Goal: Information Seeking & Learning: Learn about a topic

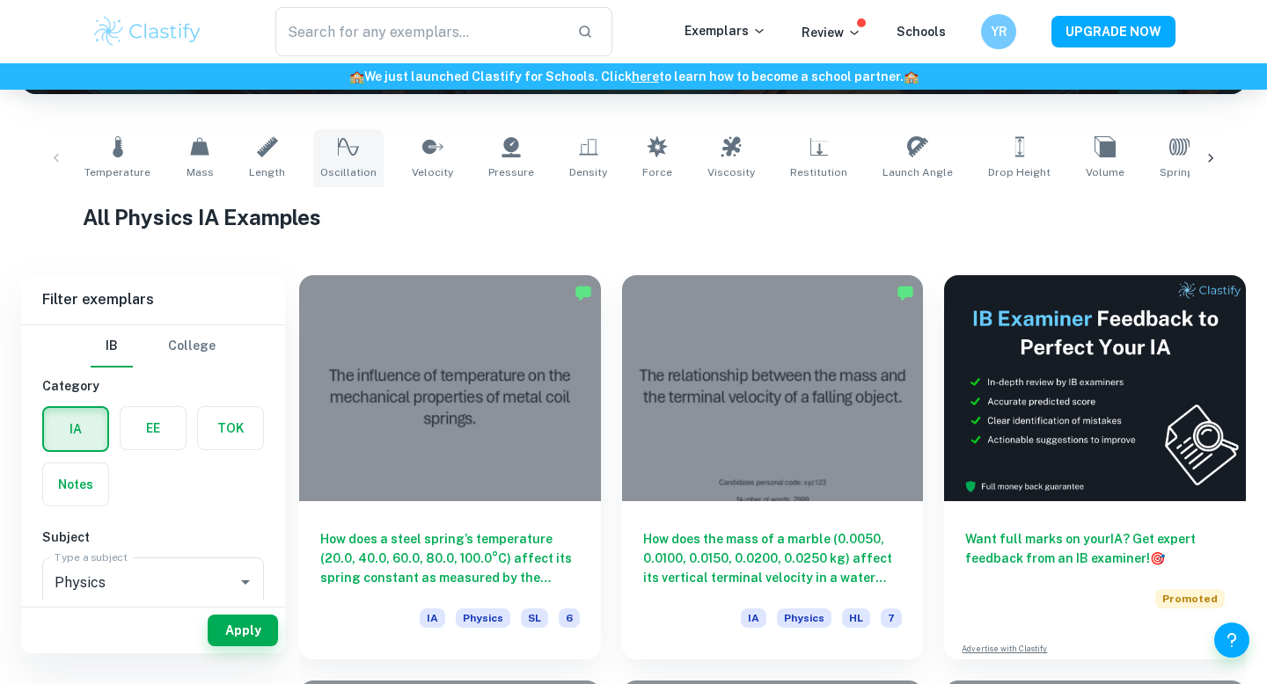
scroll to position [317, 0]
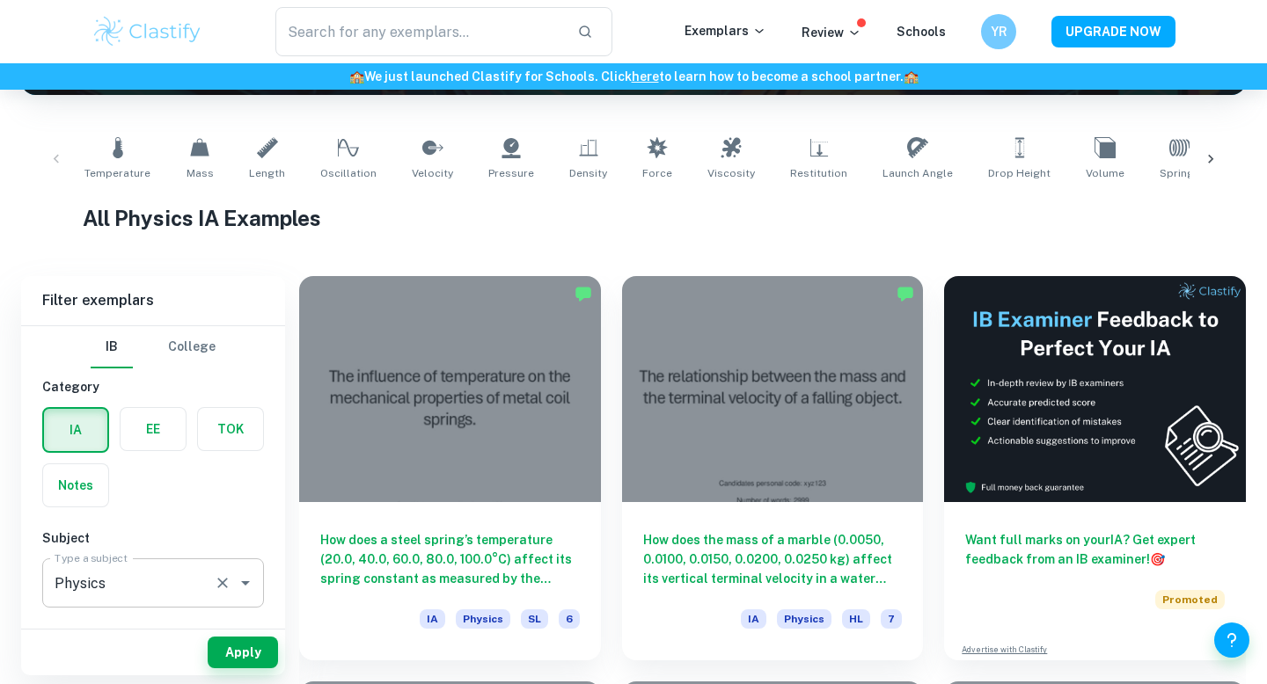
click at [138, 578] on input "Physics" at bounding box center [128, 583] width 157 height 33
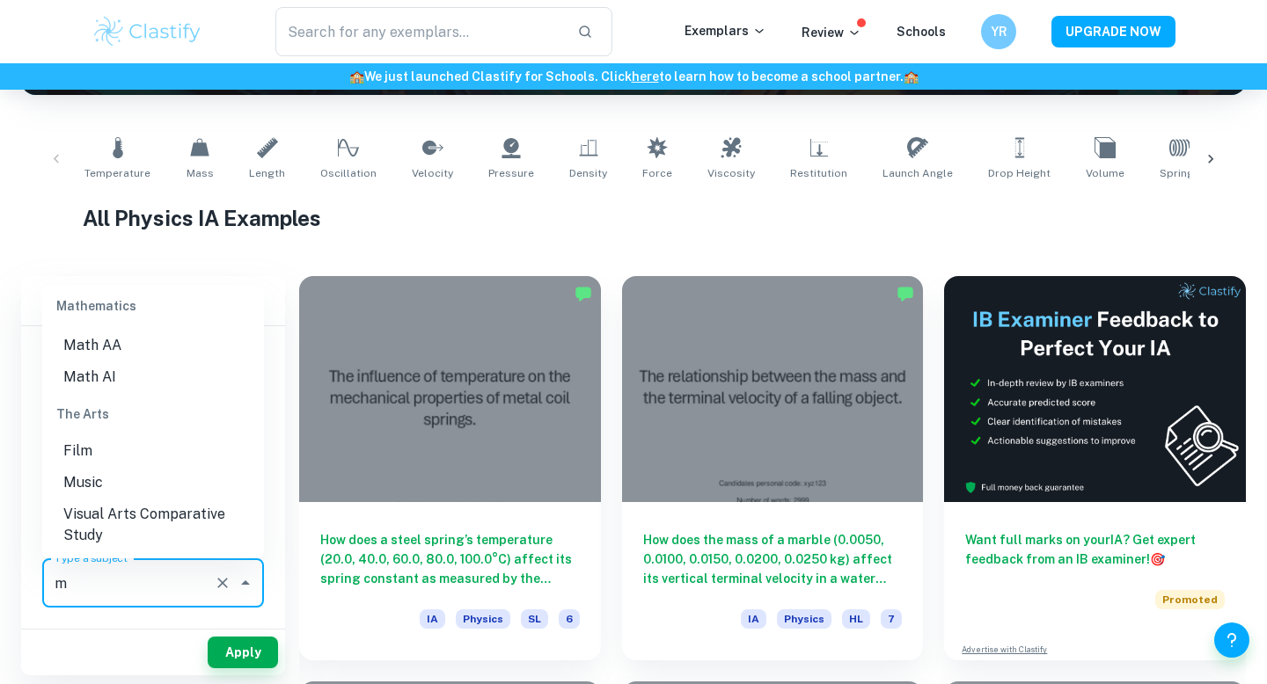
scroll to position [0, 0]
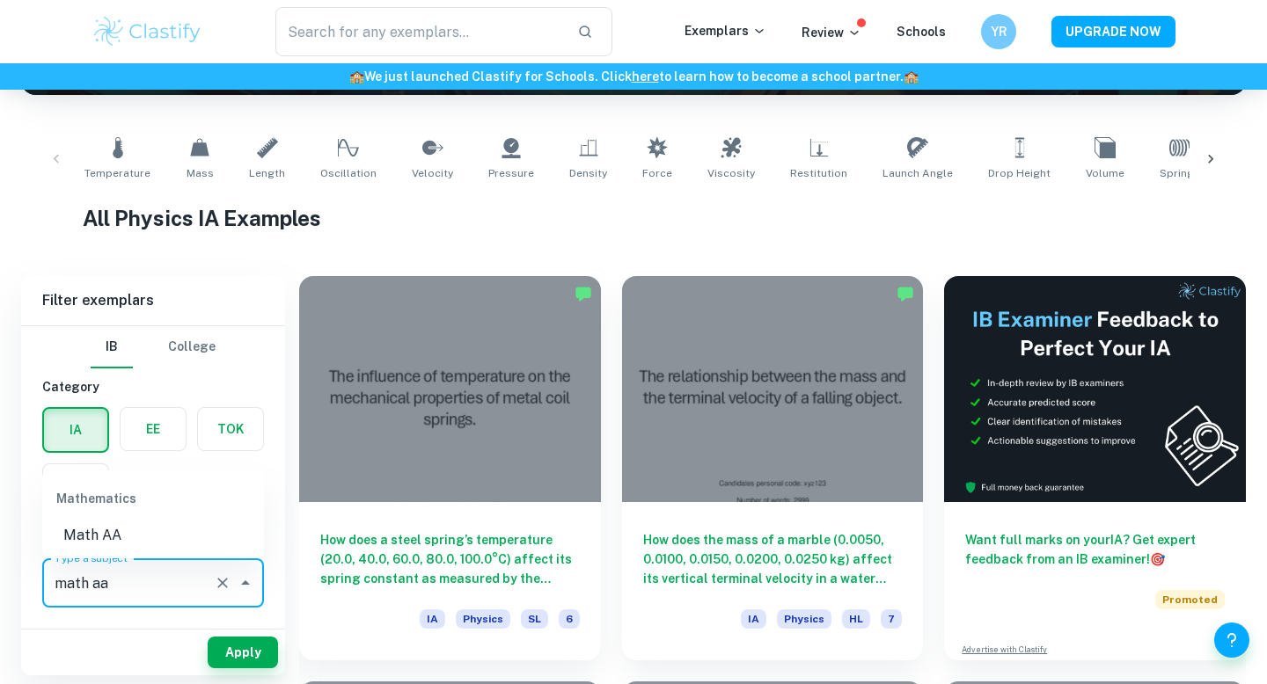
click at [140, 526] on li "Math AA" at bounding box center [153, 536] width 222 height 32
type input "Math AA"
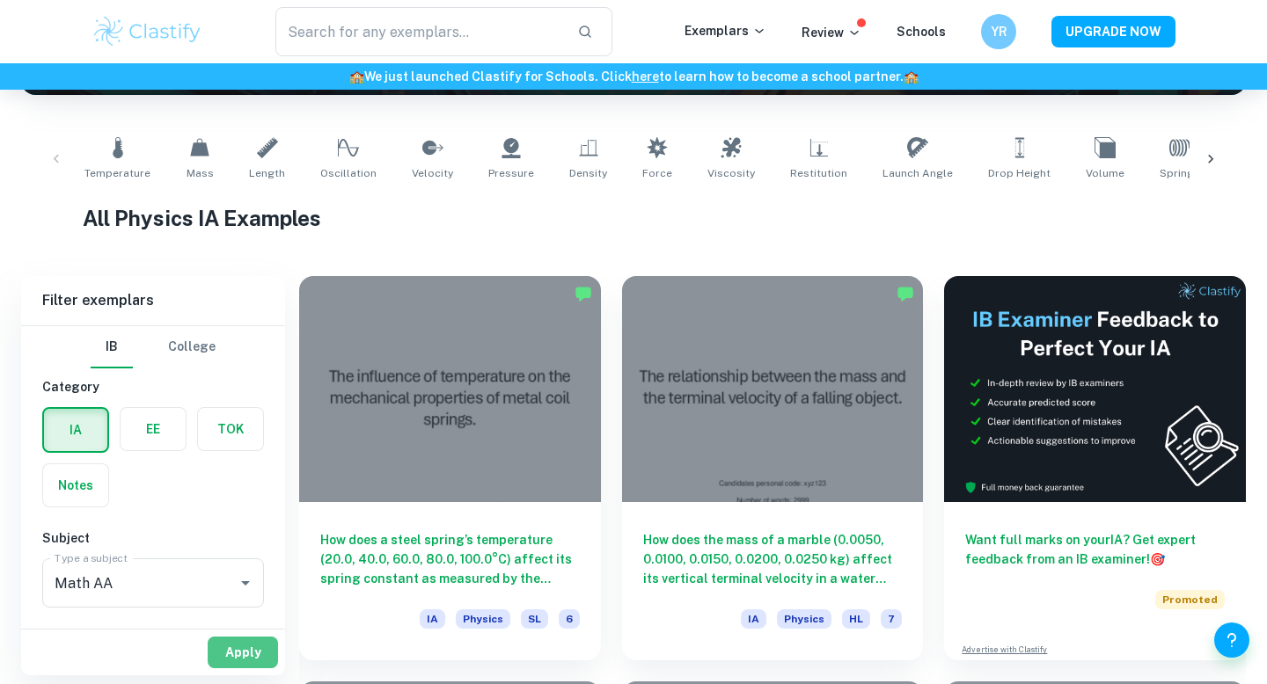
click at [248, 652] on button "Apply" at bounding box center [243, 653] width 70 height 32
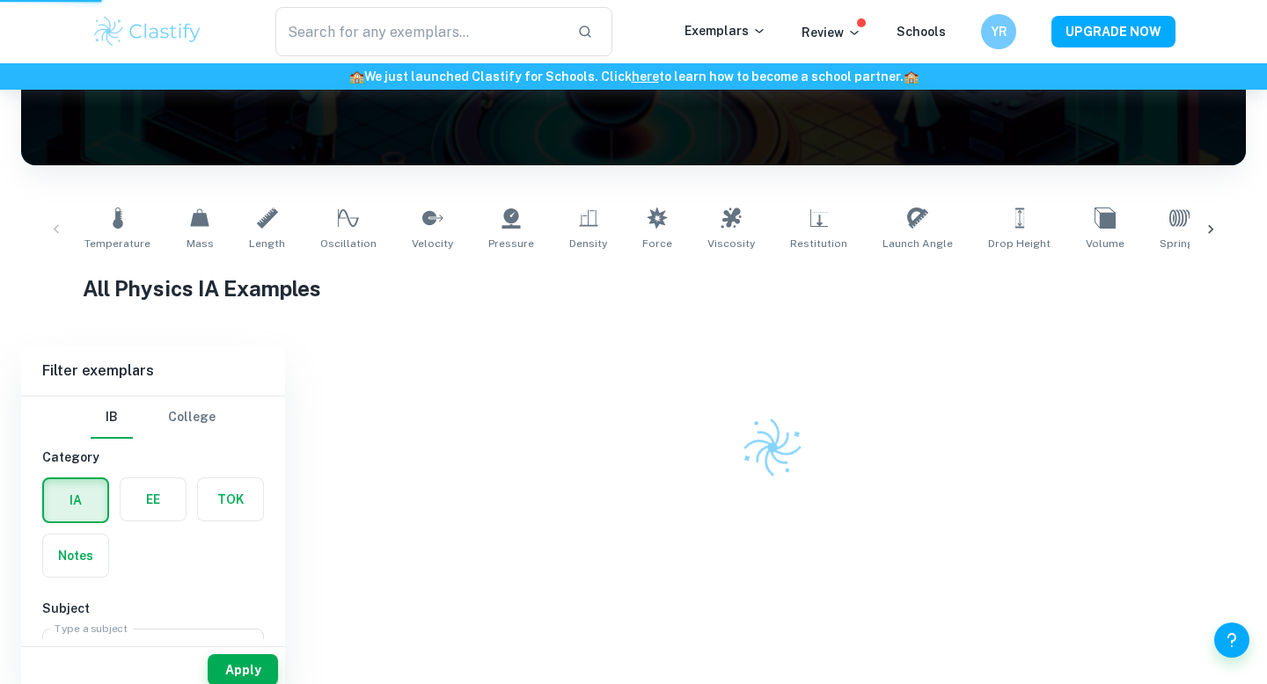
scroll to position [172, 0]
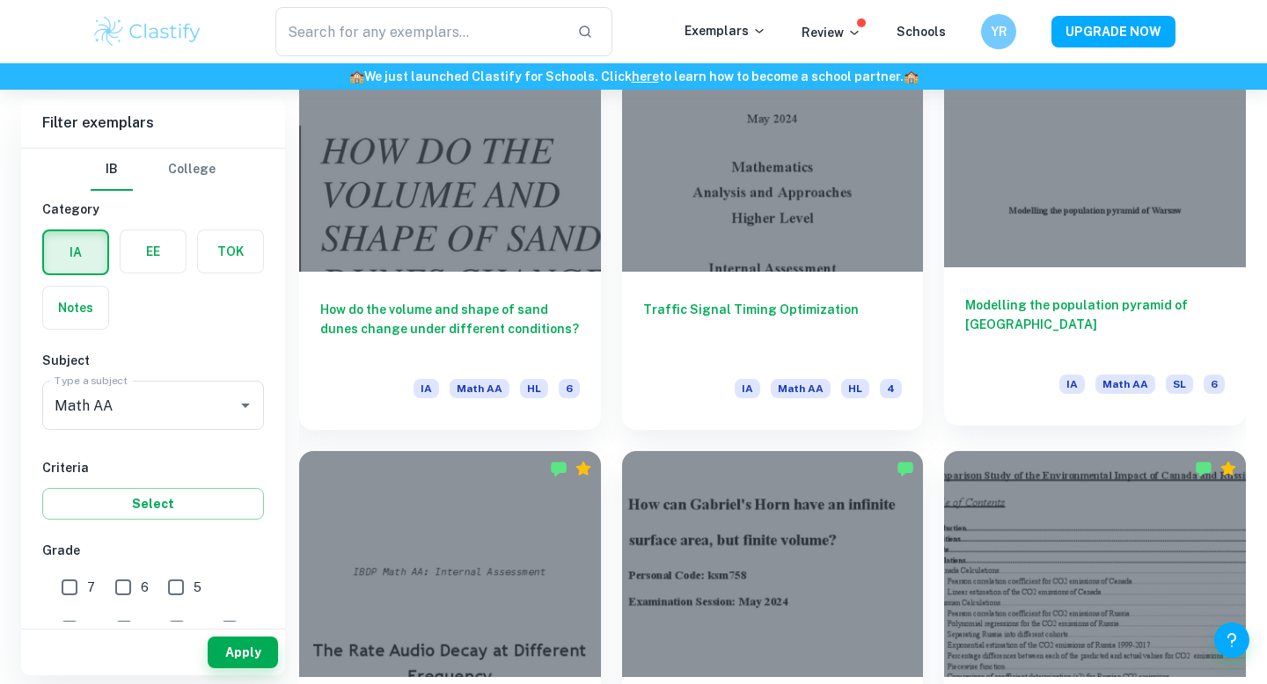
scroll to position [1775, 0]
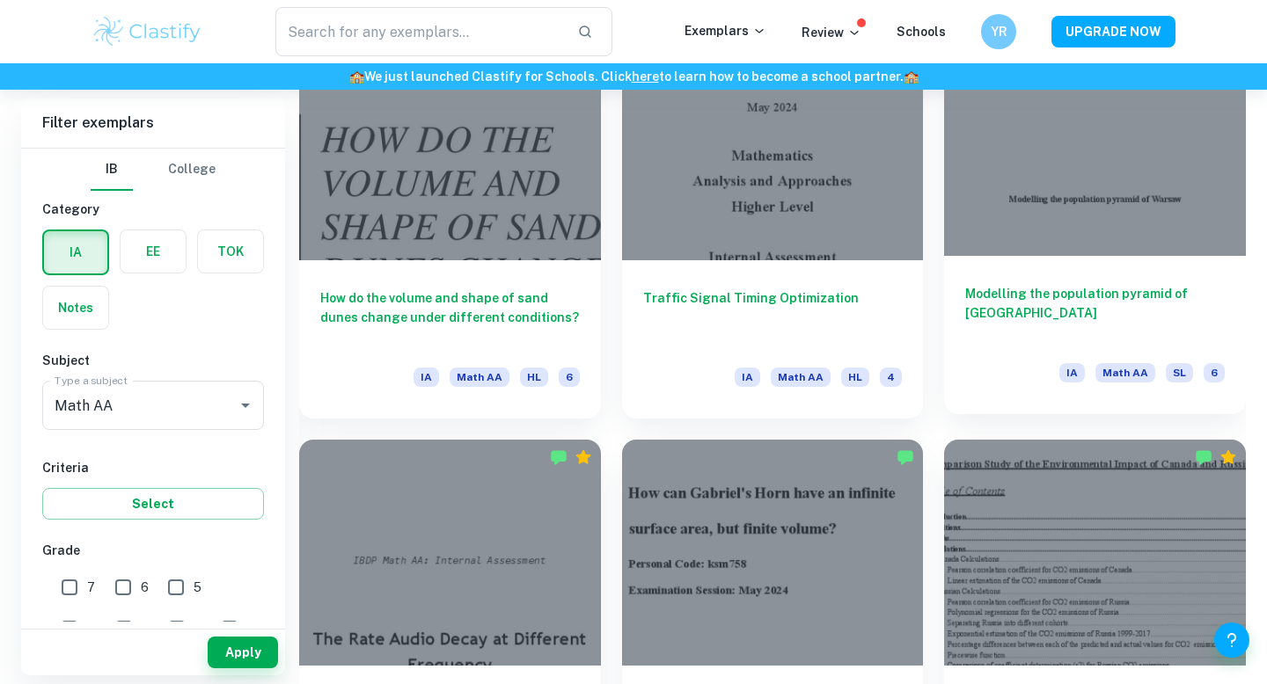
click at [1109, 287] on h6 "Modelling the population pyramid of [GEOGRAPHIC_DATA]" at bounding box center [1095, 313] width 260 height 58
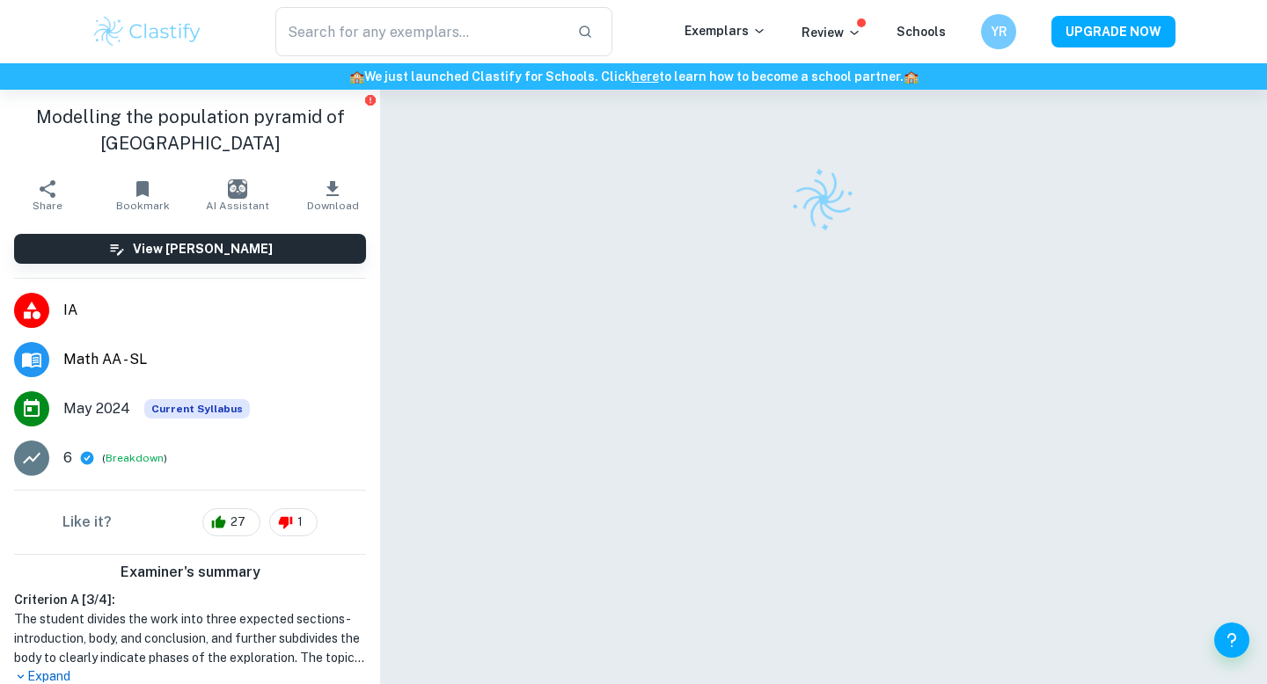
click at [744, 157] on div at bounding box center [823, 411] width 760 height 643
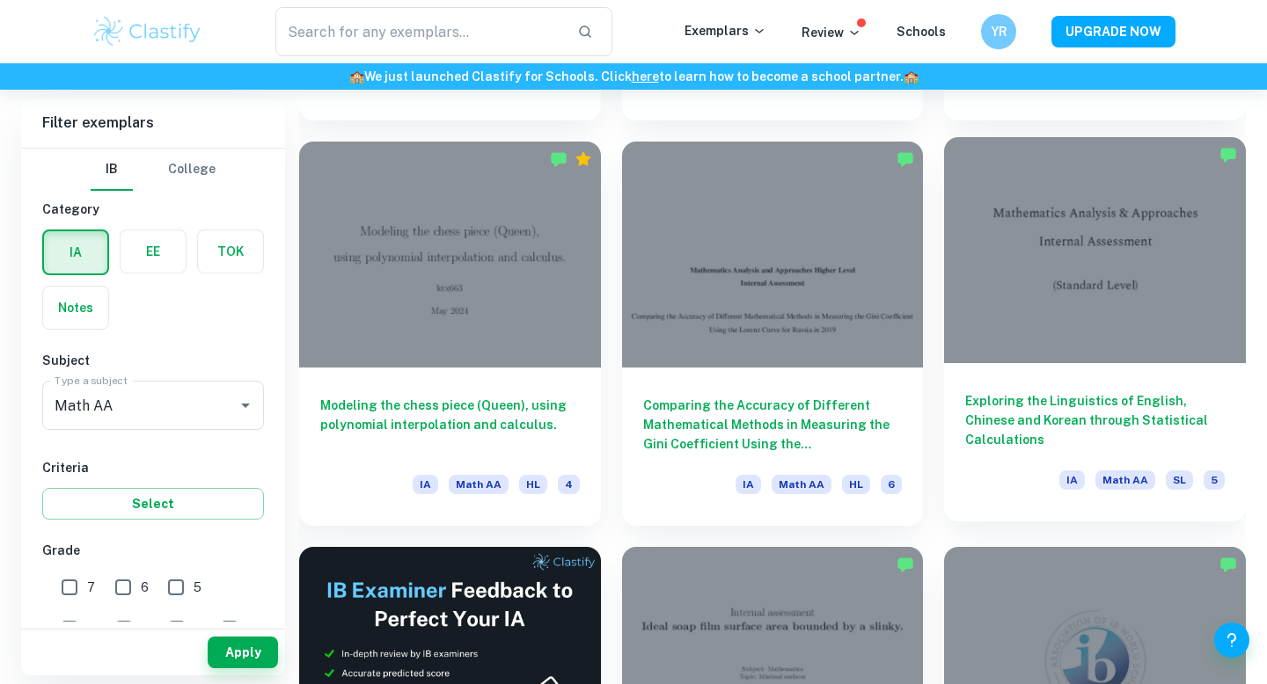
scroll to position [2477, 0]
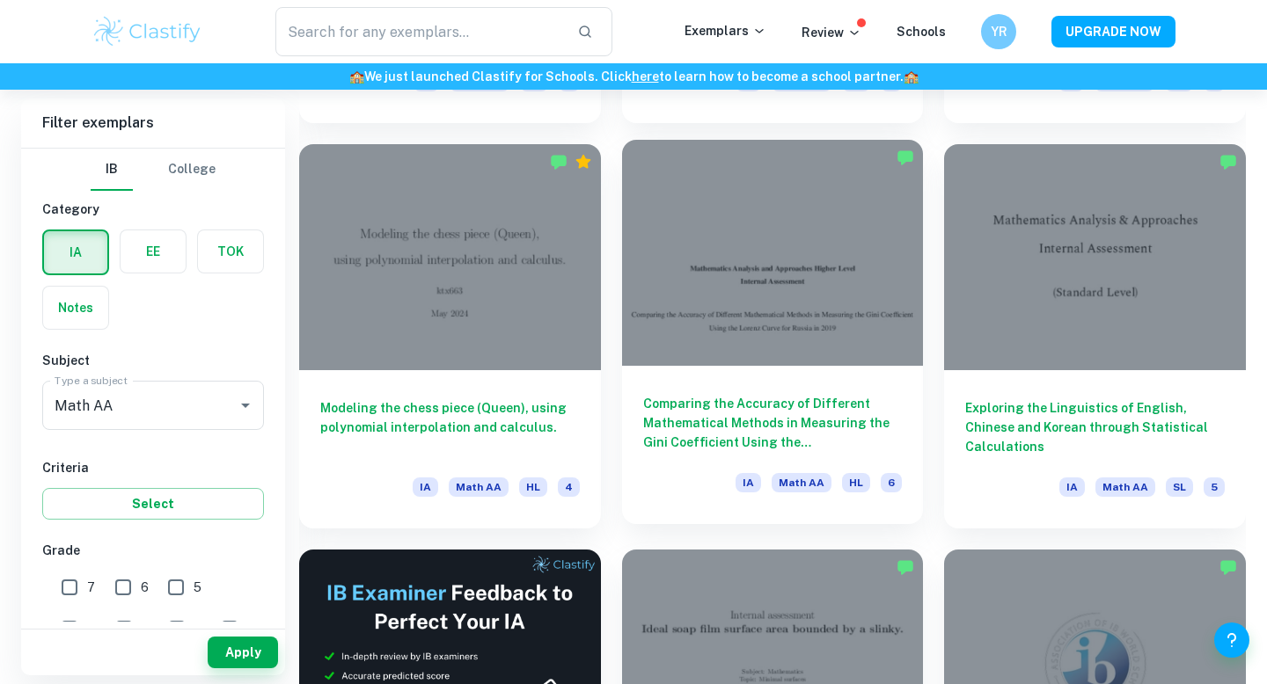
click at [810, 344] on div at bounding box center [773, 253] width 302 height 226
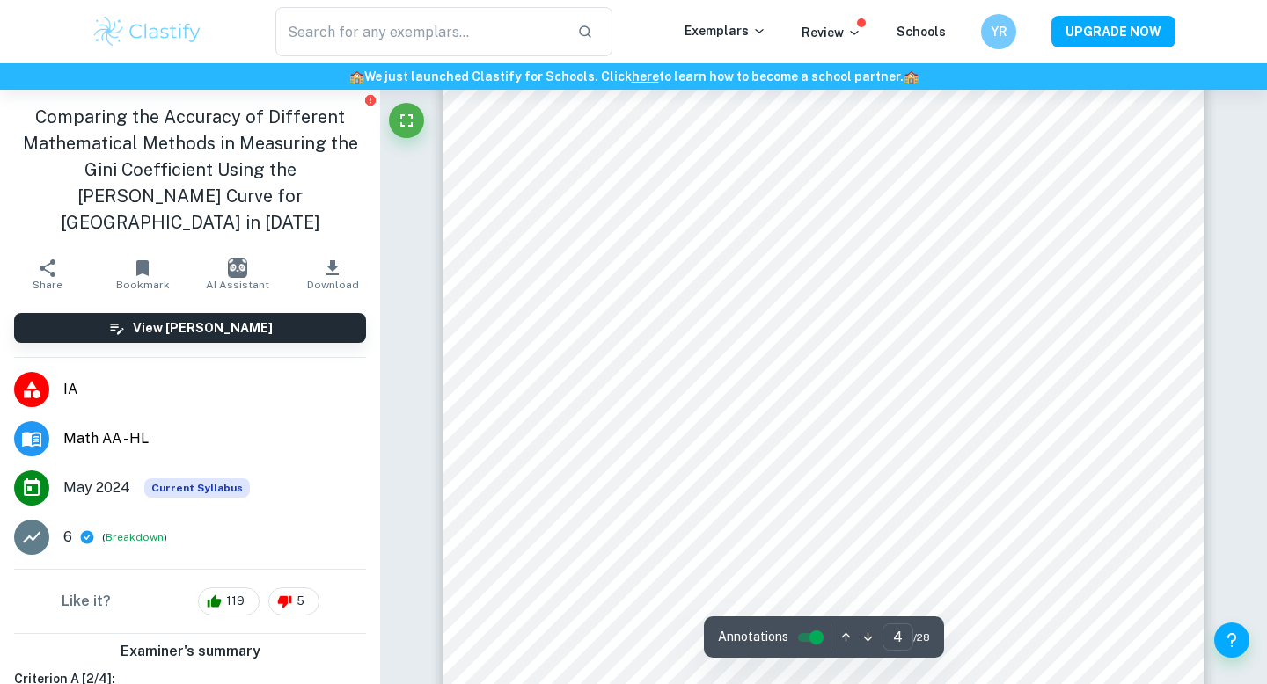
scroll to position [2526, 0]
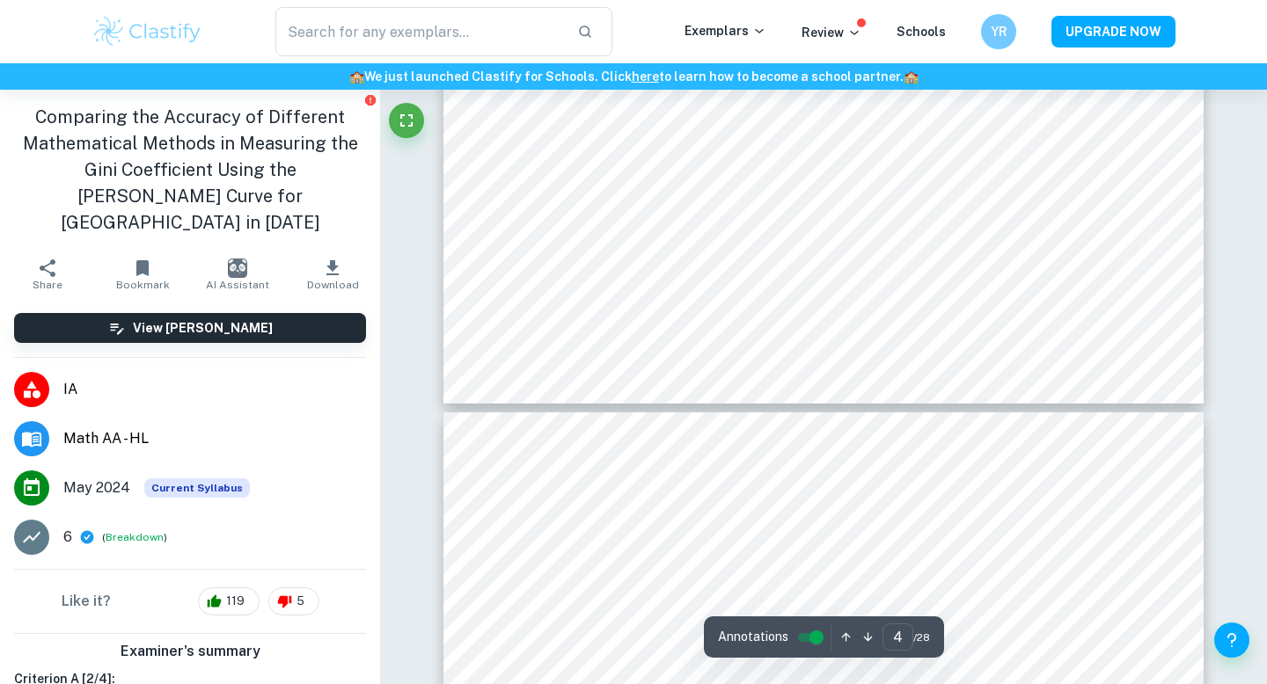
type input "3"
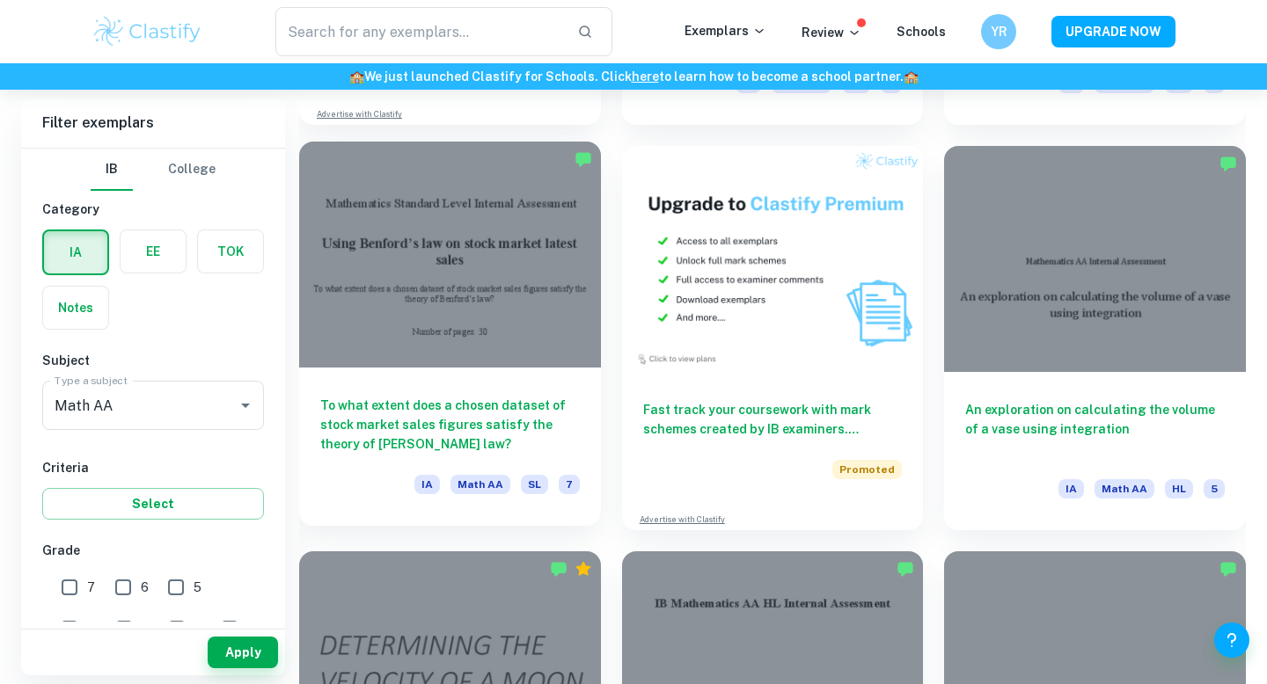
scroll to position [3278, 0]
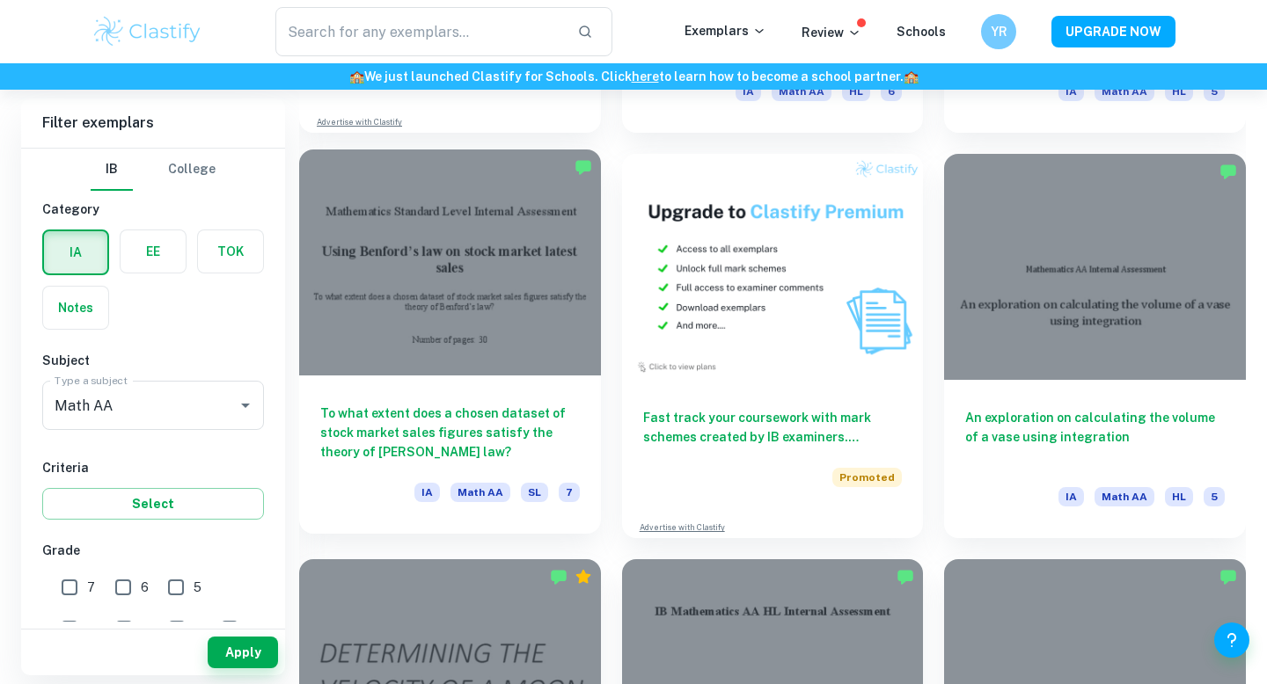
click at [481, 361] on div at bounding box center [450, 263] width 302 height 226
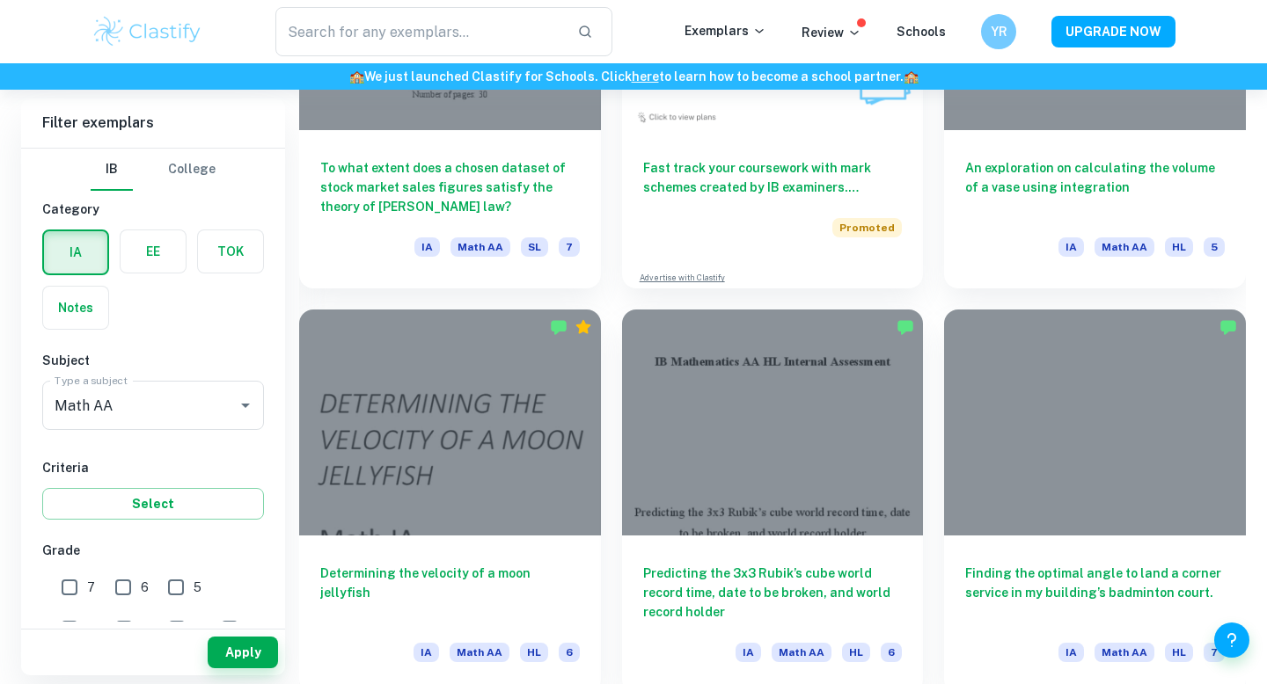
scroll to position [3905, 0]
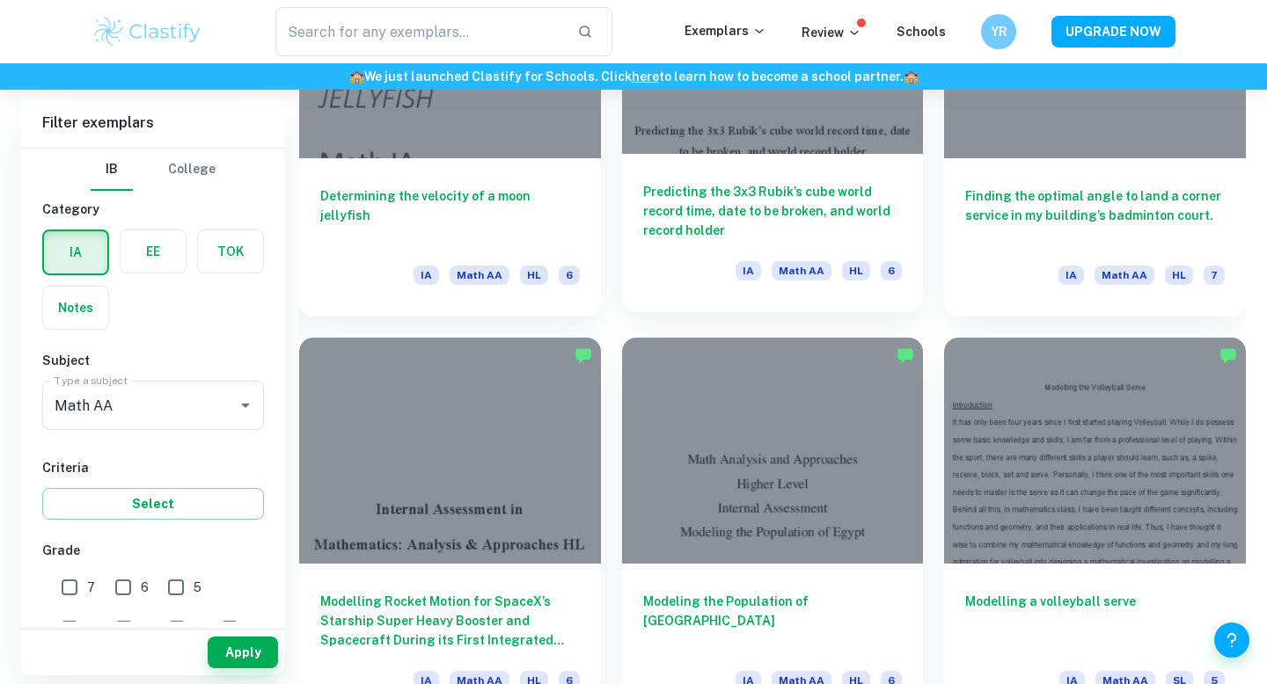
click at [662, 209] on h6 "Predicting the 3x3 Rubik’s cube world record time, date to be broken, and world…" at bounding box center [773, 211] width 260 height 58
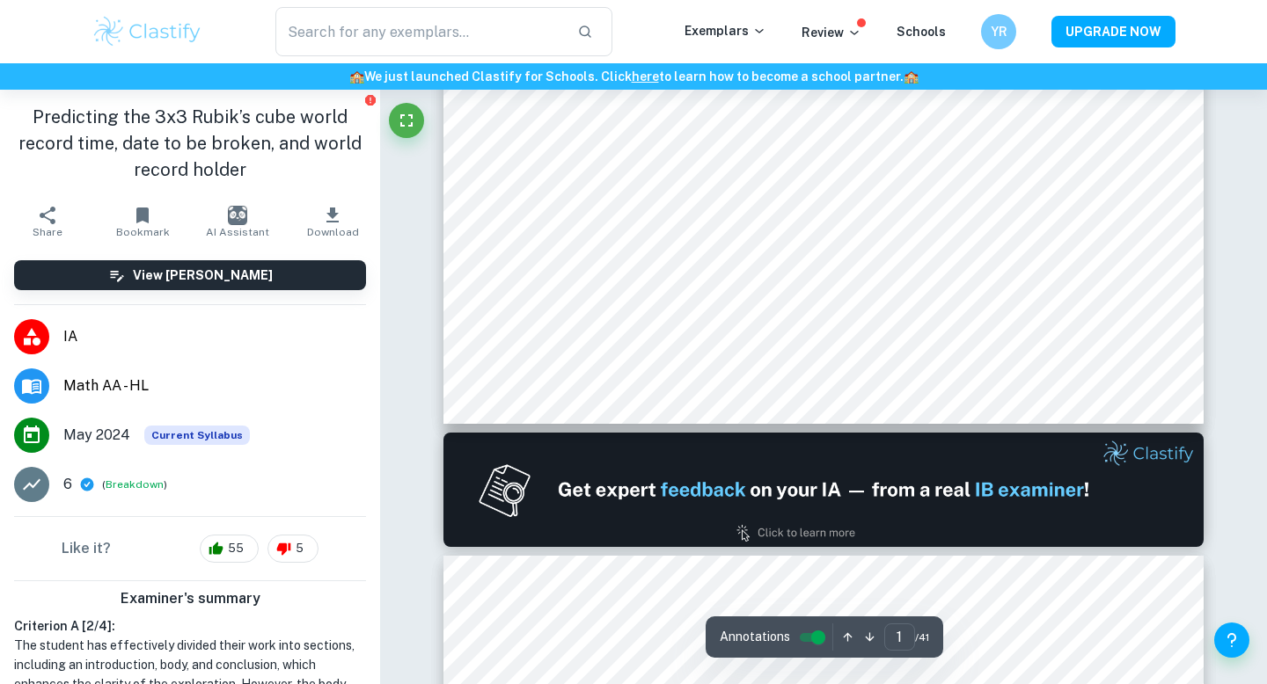
type input "2"
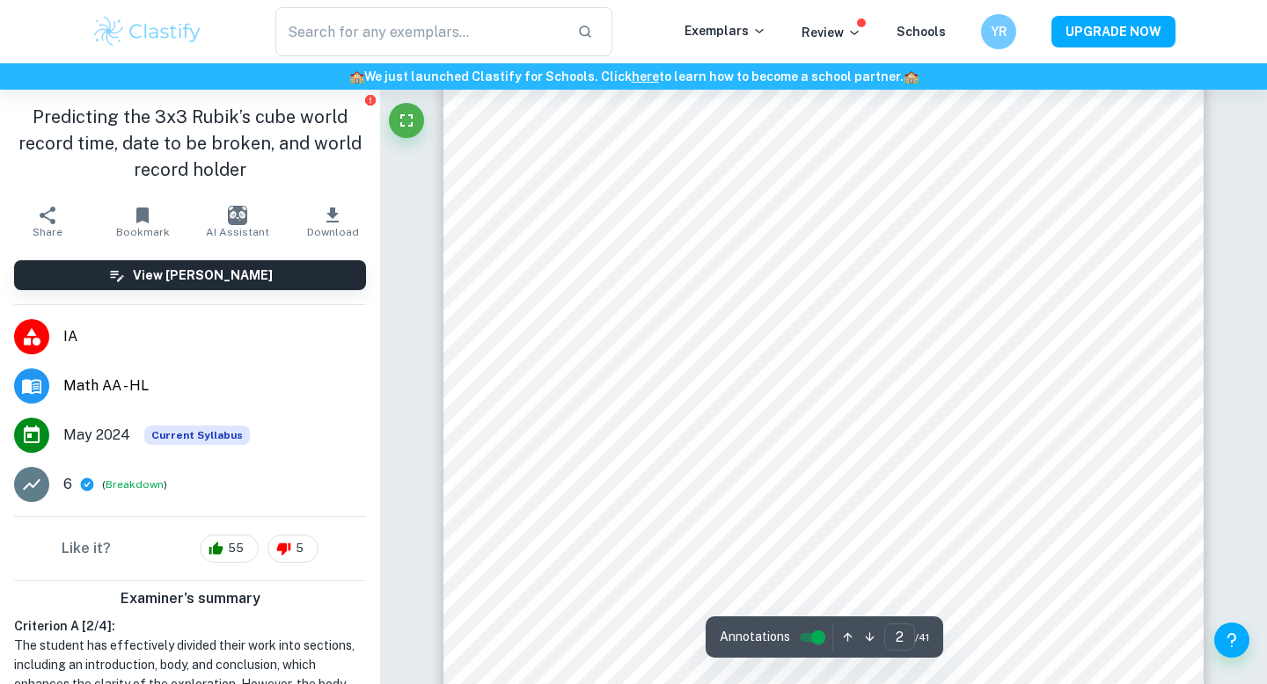
scroll to position [1347, 0]
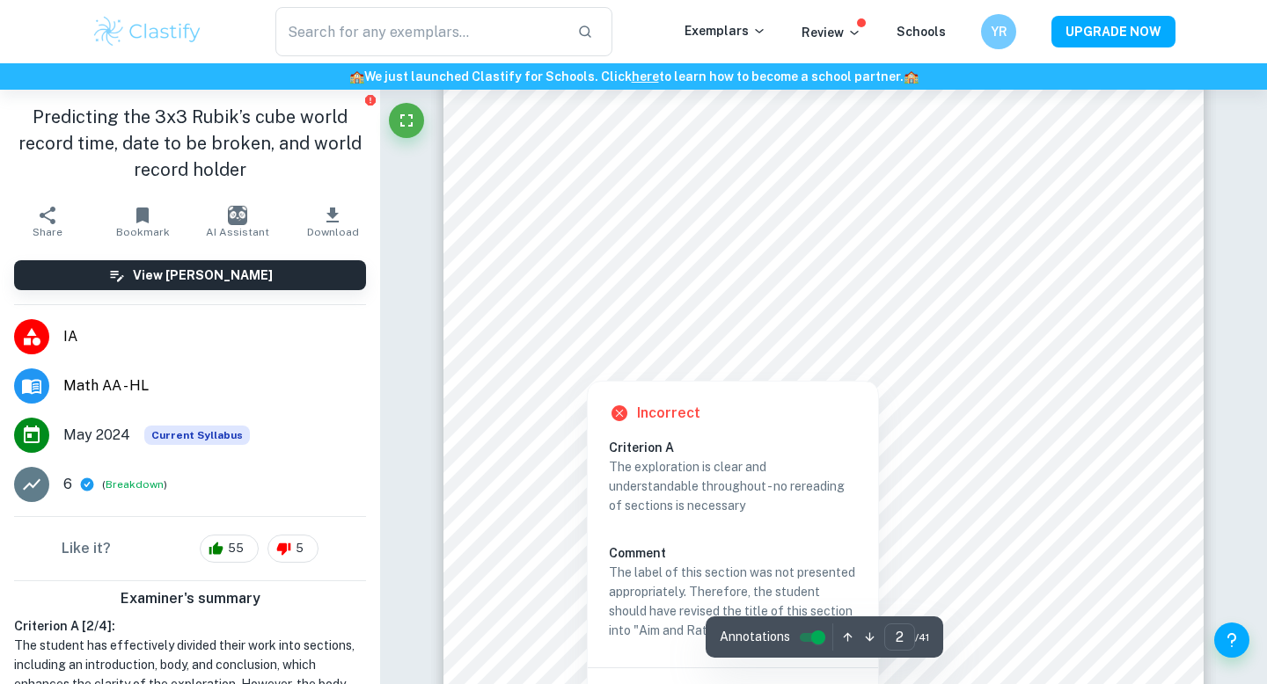
click at [590, 361] on div at bounding box center [586, 366] width 107 height 20
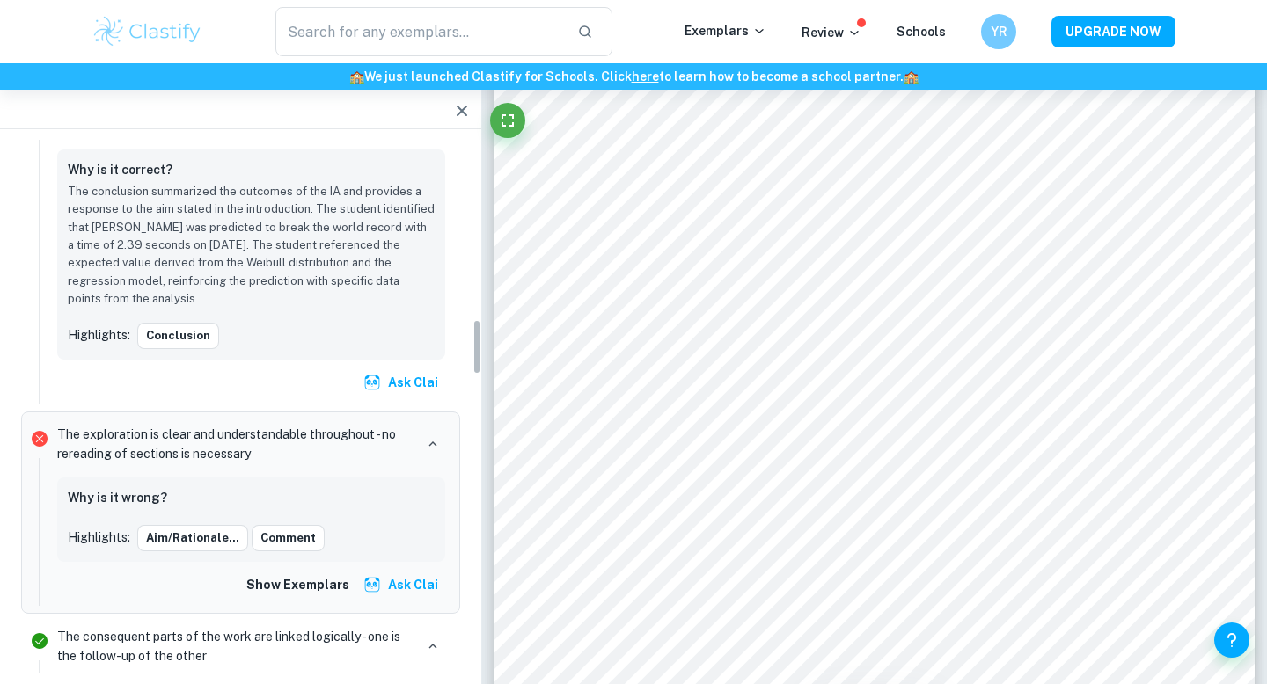
scroll to position [1730, 0]
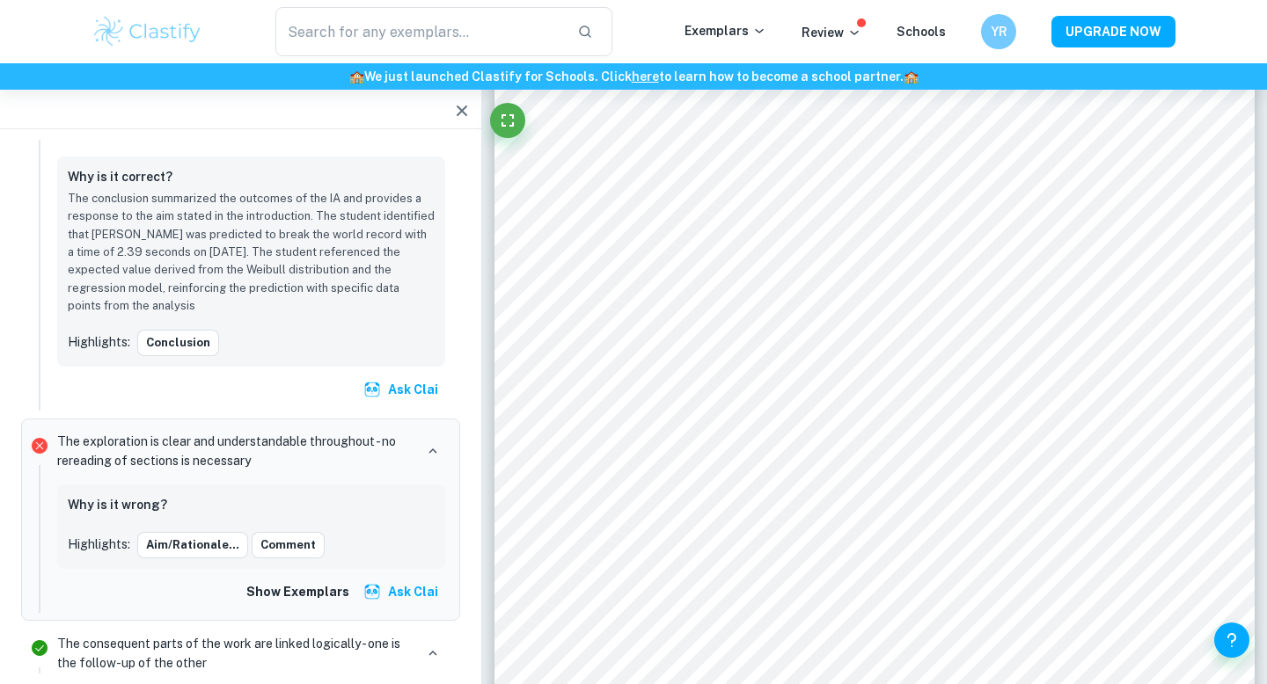
click at [458, 112] on icon "button" at bounding box center [461, 110] width 21 height 21
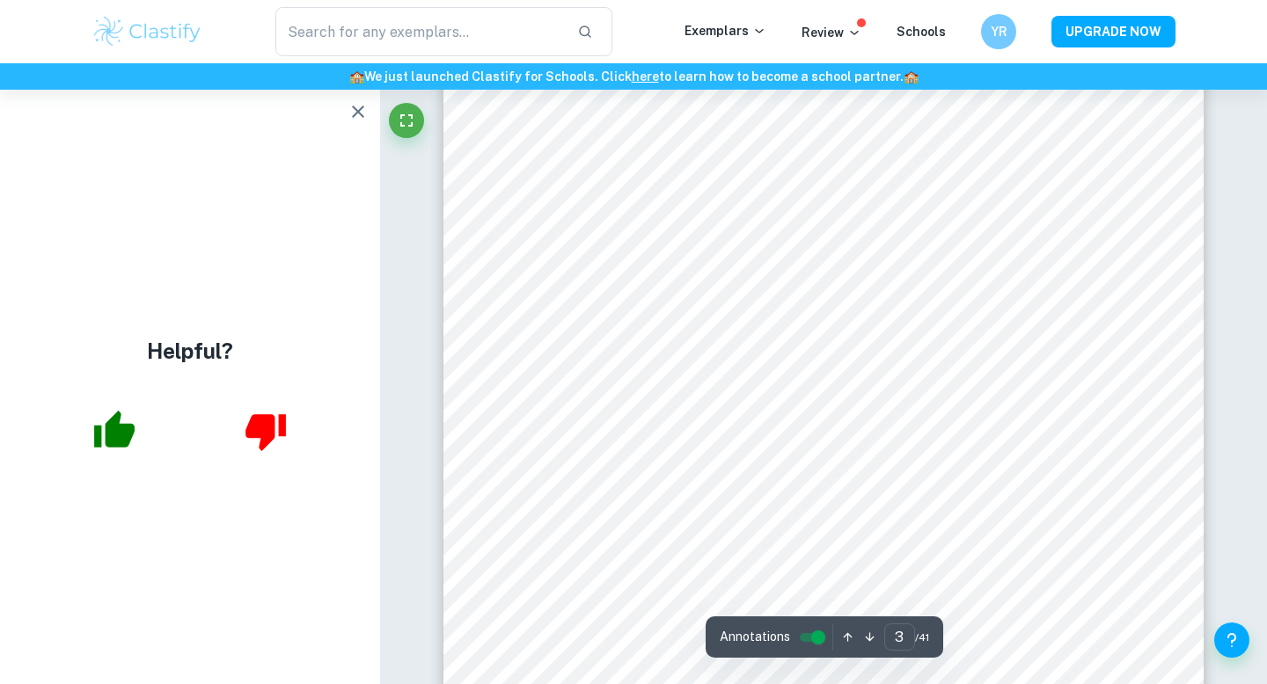
scroll to position [2512, 0]
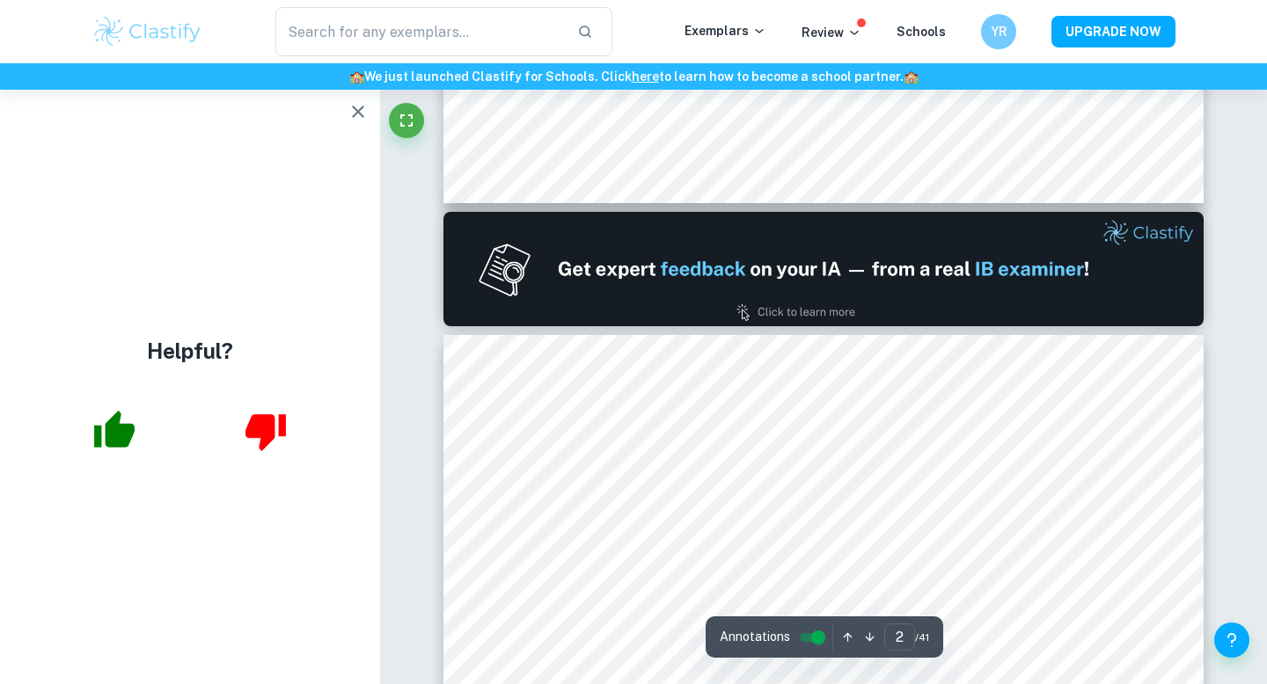
type input "1"
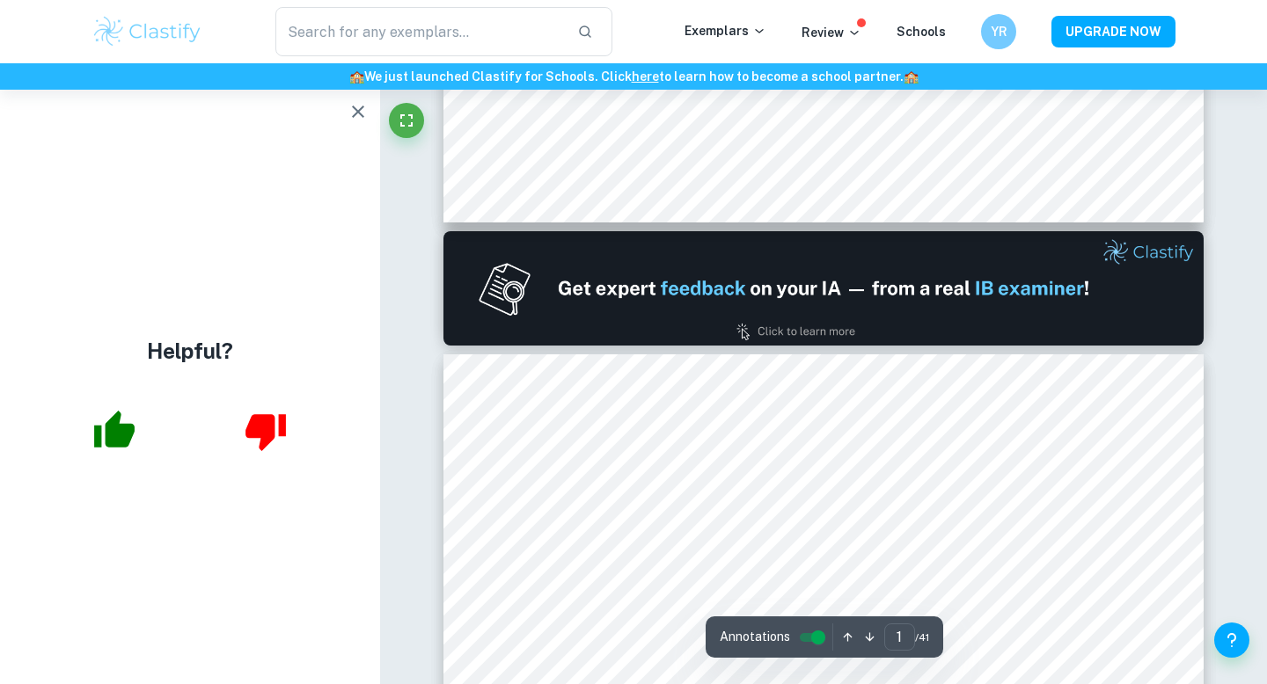
scroll to position [866, 0]
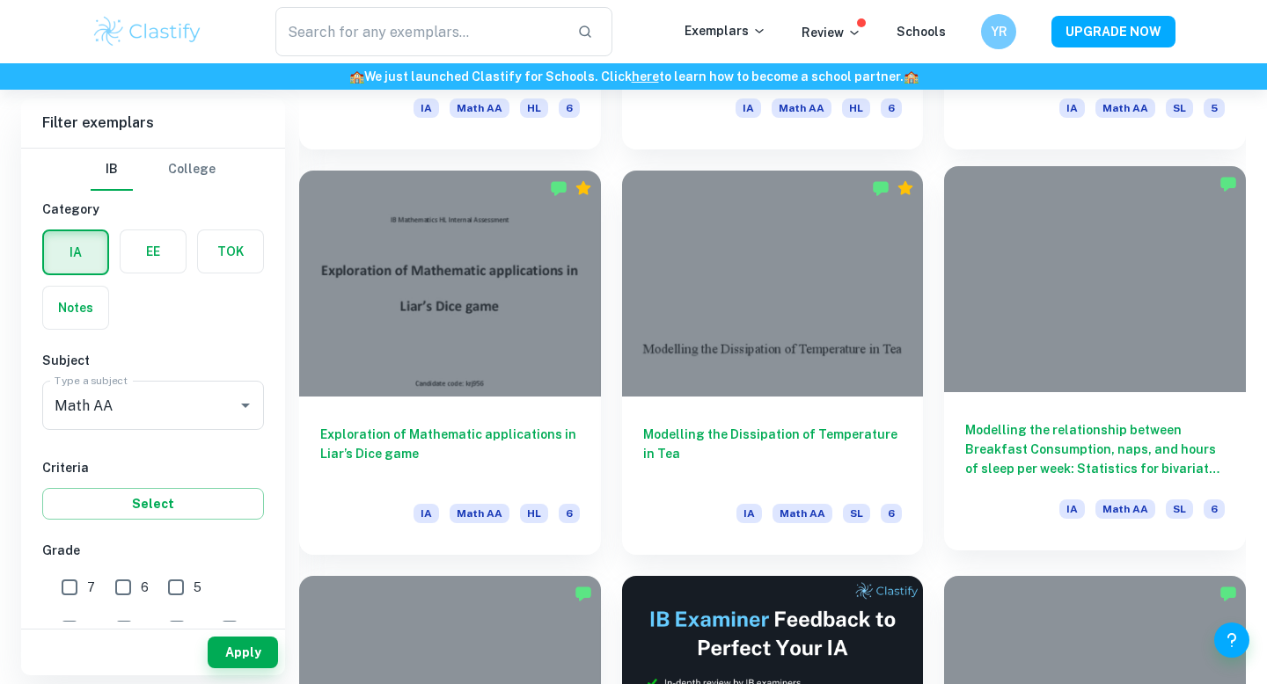
scroll to position [4525, 0]
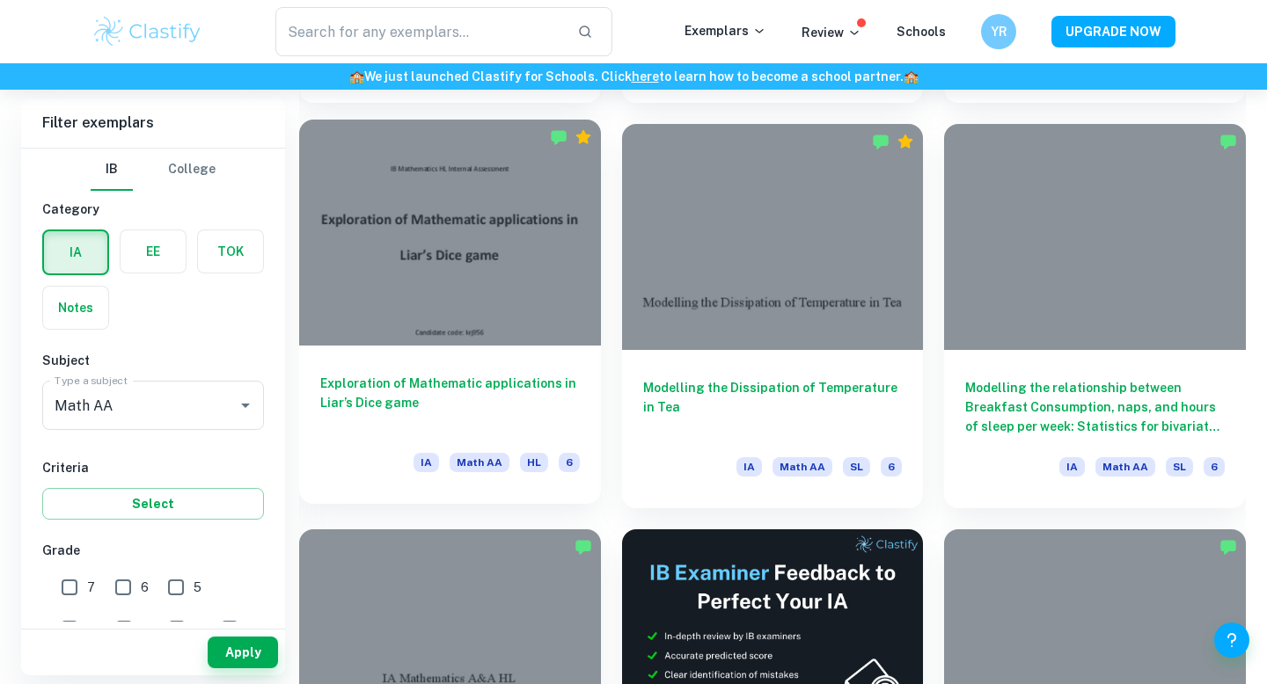
click at [506, 384] on h6 "Exploration of Mathematic applications in Liar’s Dice game" at bounding box center [450, 403] width 260 height 58
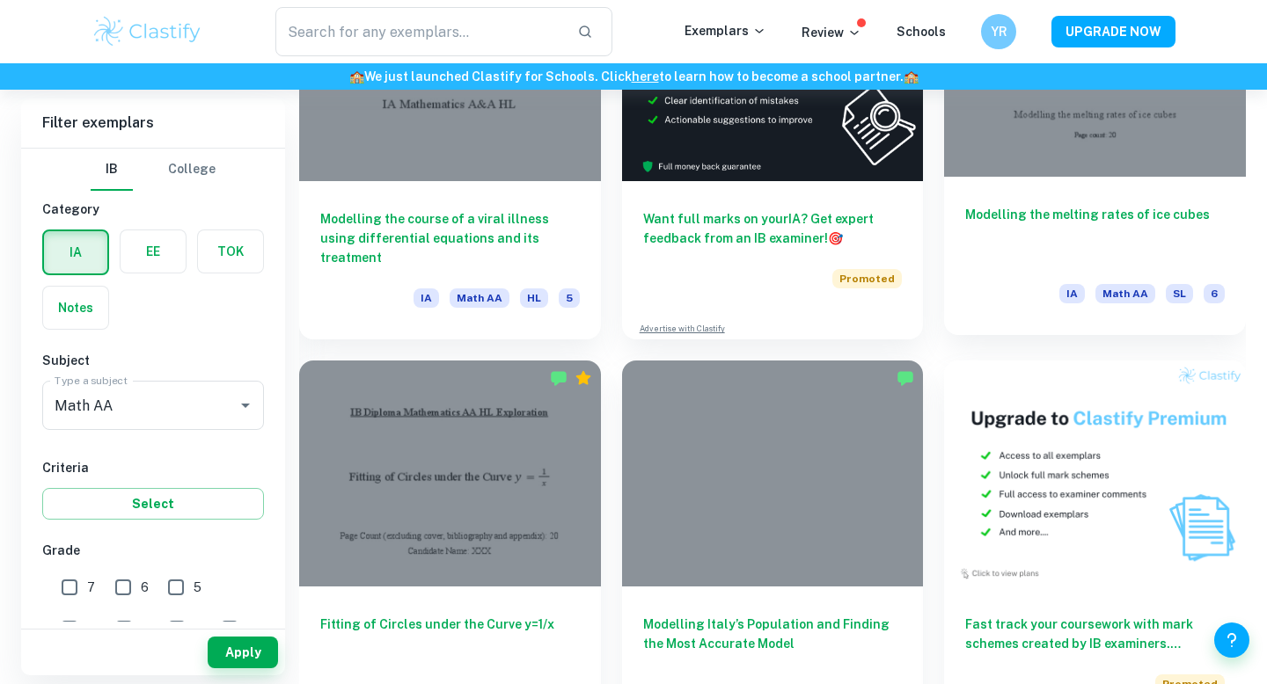
scroll to position [5106, 0]
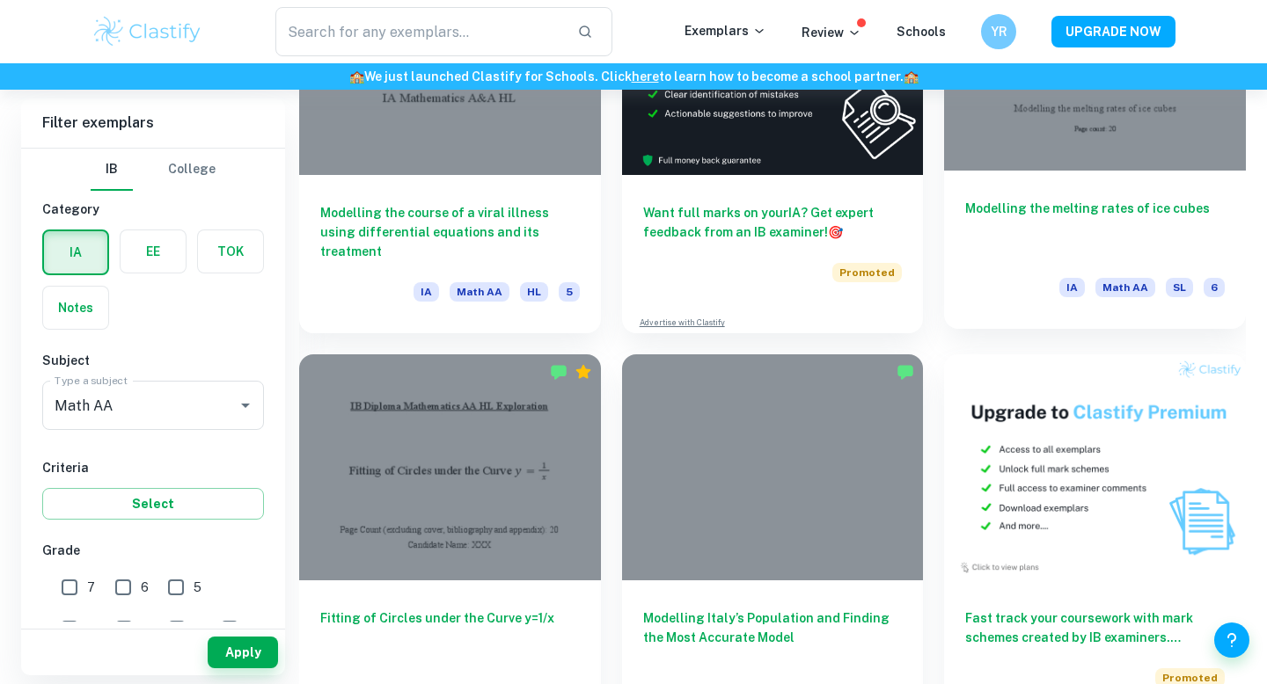
click at [1030, 161] on div at bounding box center [1095, 58] width 302 height 226
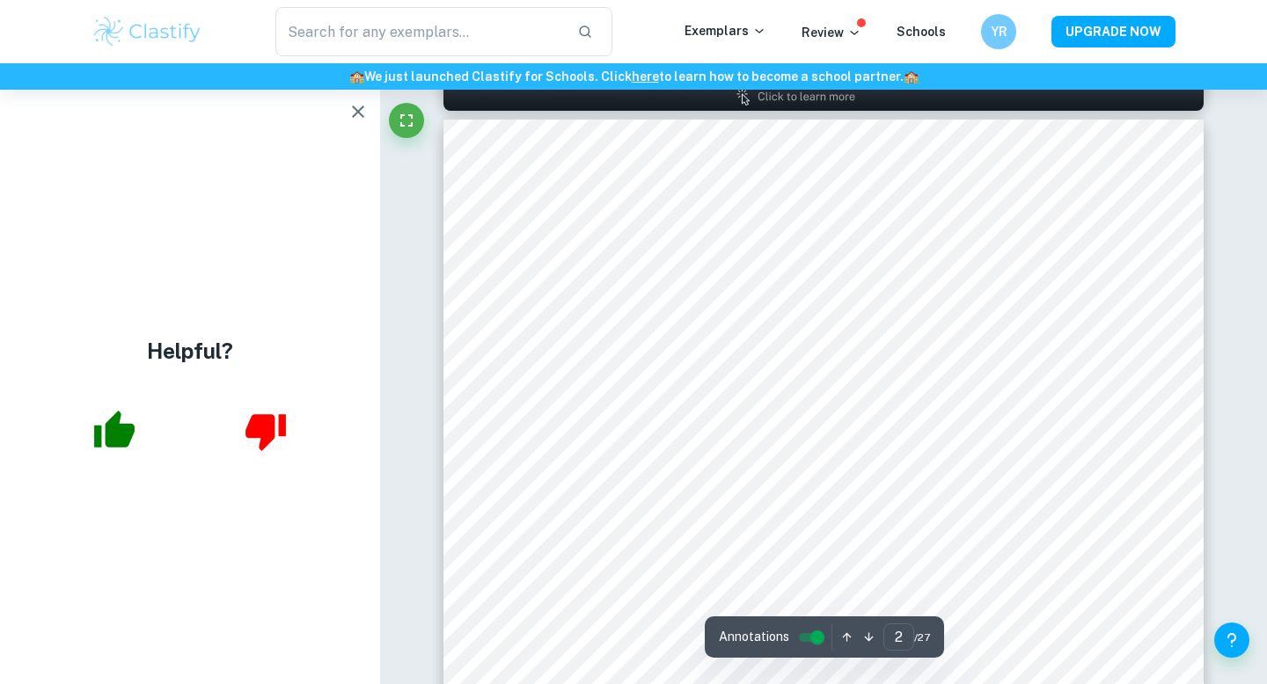
scroll to position [1197, 0]
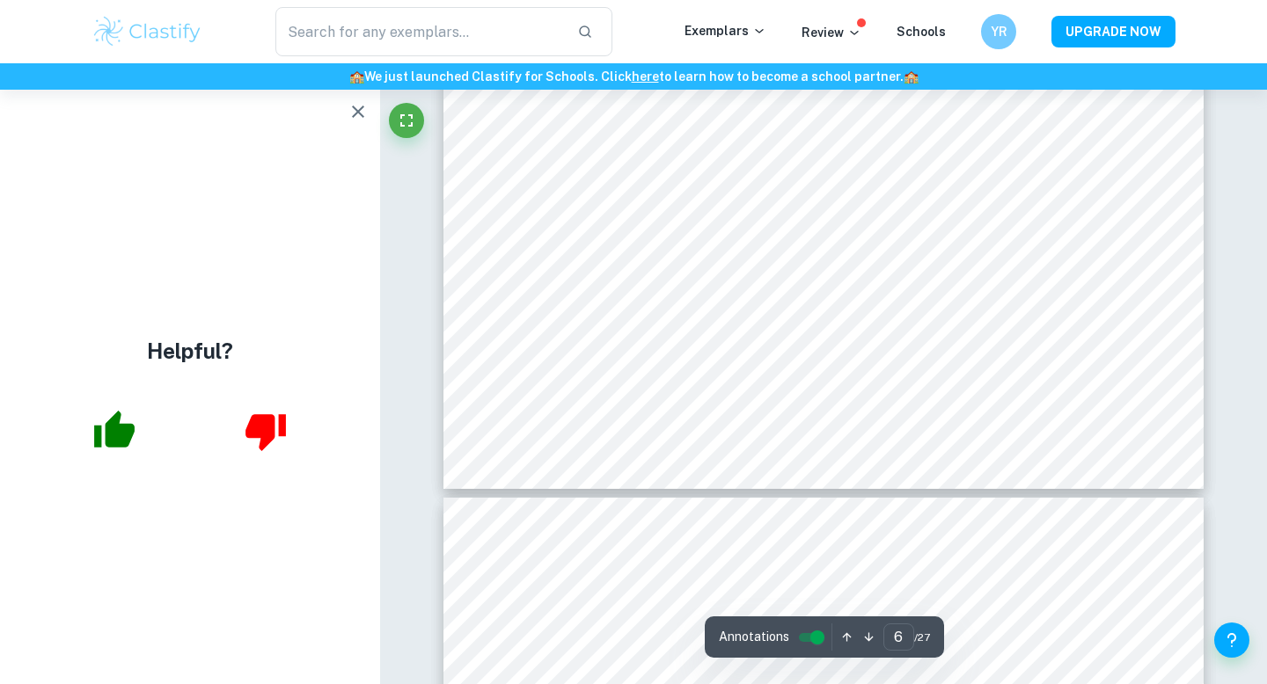
type input "7"
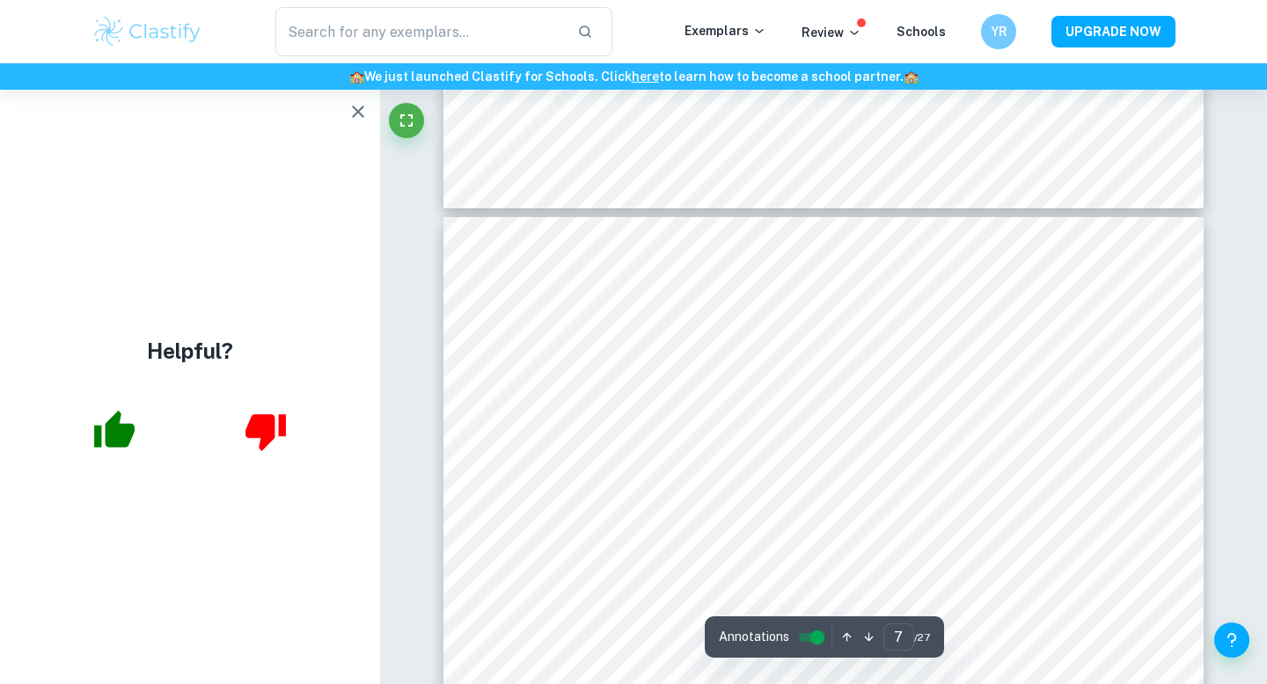
scroll to position [6630, 0]
